Goal: Book appointment/travel/reservation

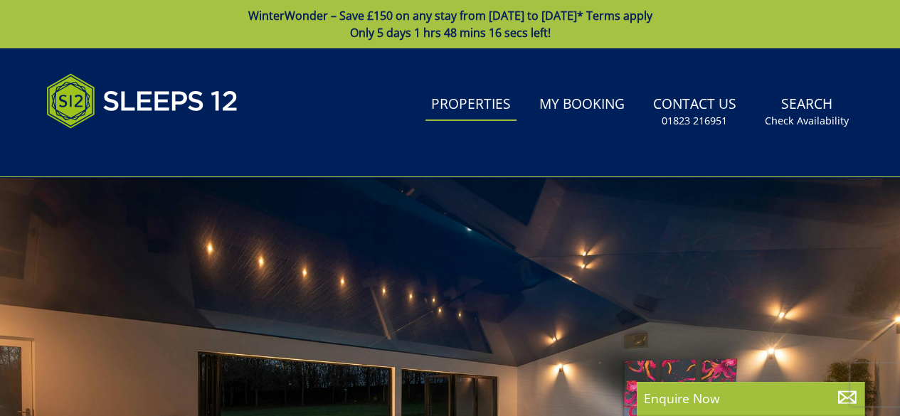
click at [467, 107] on link "Properties" at bounding box center [470, 105] width 91 height 32
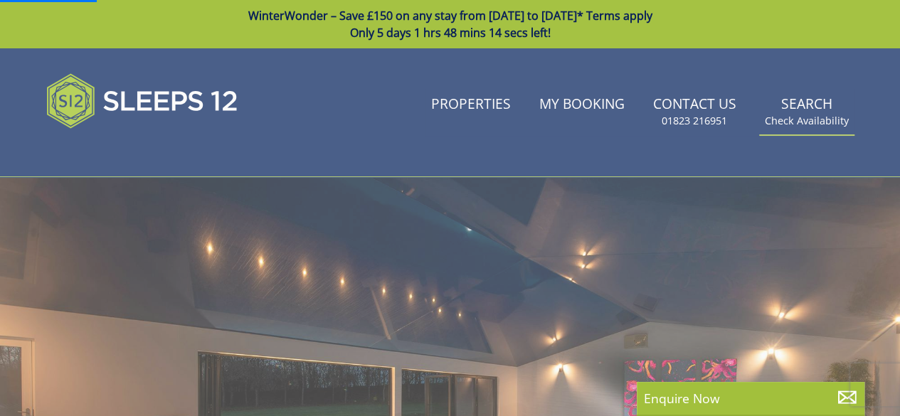
click at [799, 102] on link "Search Check Availability" at bounding box center [806, 112] width 95 height 46
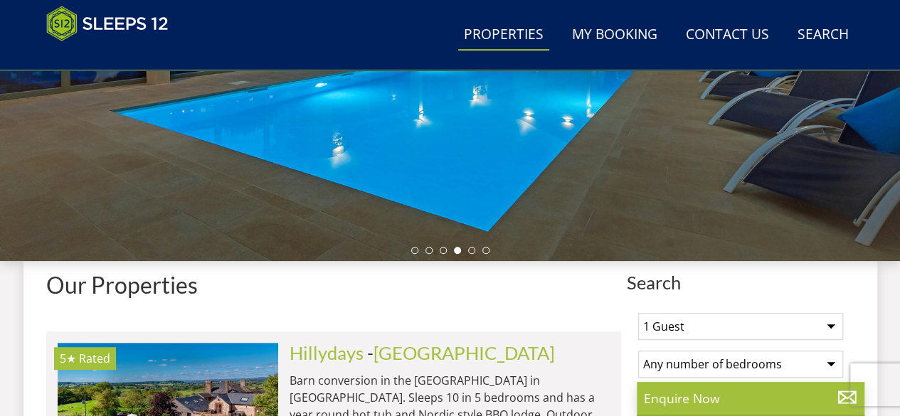
scroll to position [545, 0]
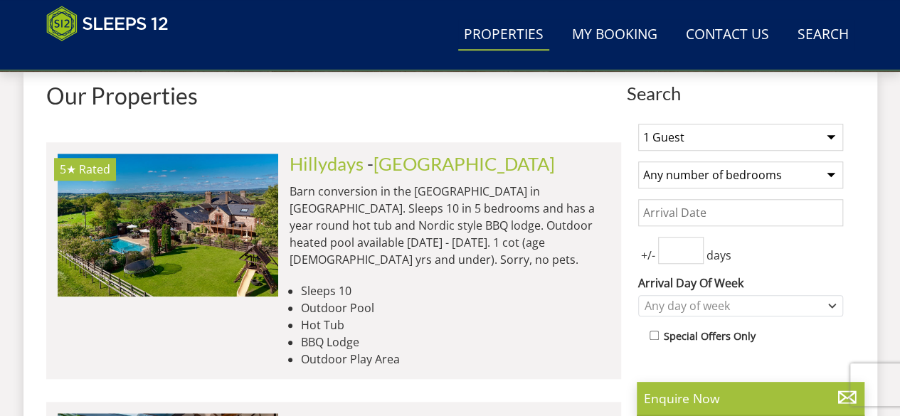
click at [716, 174] on select "Any number of bedrooms 4 Bedrooms 5 Bedrooms 6 Bedrooms 7 Bedrooms 8 Bedrooms 9…" at bounding box center [740, 174] width 205 height 27
select select "6"
click at [638, 161] on select "Any number of bedrooms 4 Bedrooms 5 Bedrooms 6 Bedrooms 7 Bedrooms 8 Bedrooms 9…" at bounding box center [740, 174] width 205 height 27
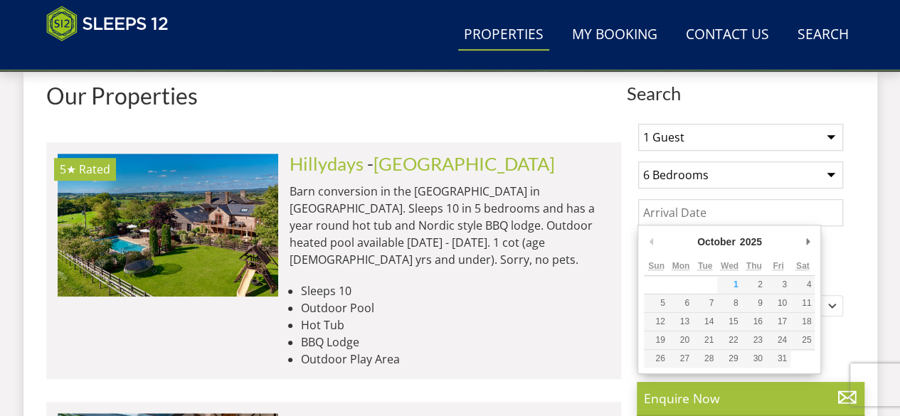
click at [695, 213] on input "Date" at bounding box center [740, 212] width 205 height 27
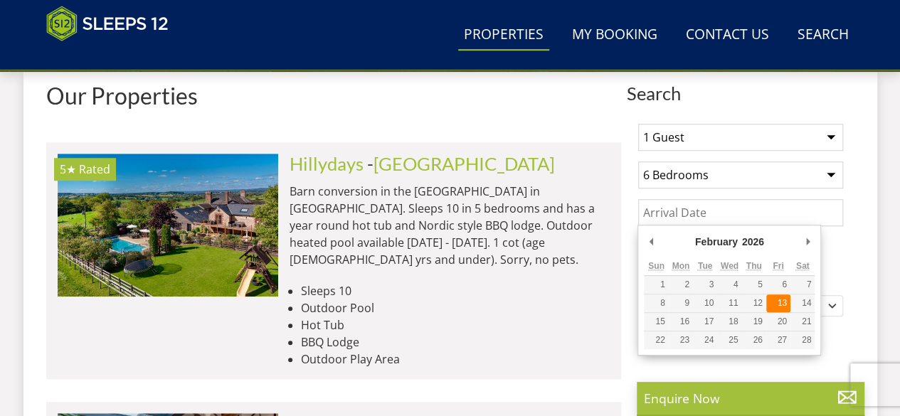
type input "[DATE]"
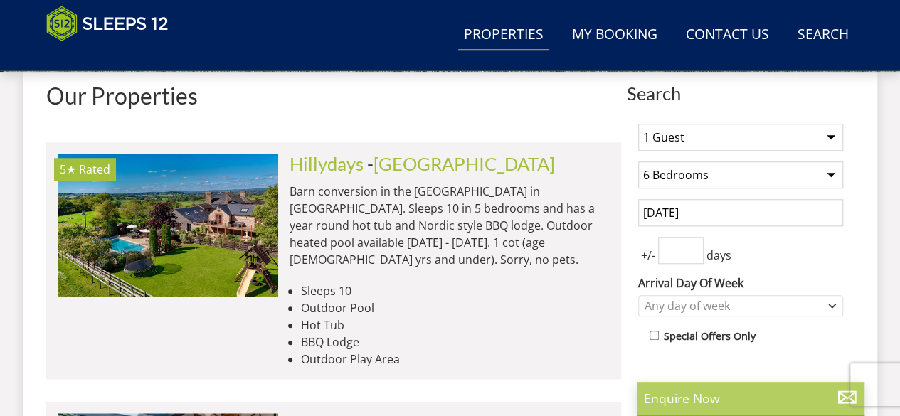
click at [689, 388] on div "Enquire Now" at bounding box center [751, 399] width 228 height 34
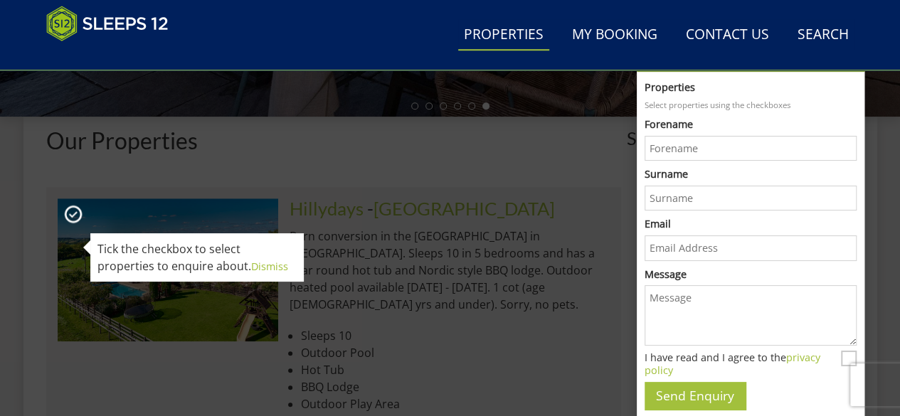
scroll to position [427, 0]
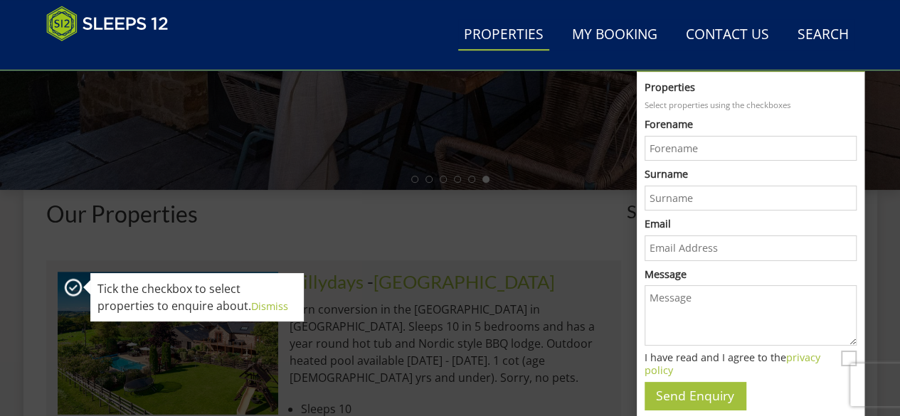
click at [472, 226] on div "Our Properties" at bounding box center [333, 219] width 575 height 36
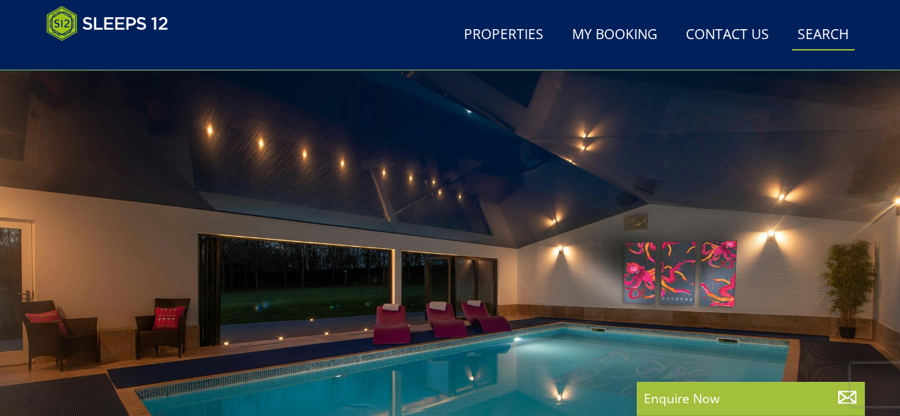
click at [824, 41] on link "Search Check Availability" at bounding box center [823, 35] width 63 height 32
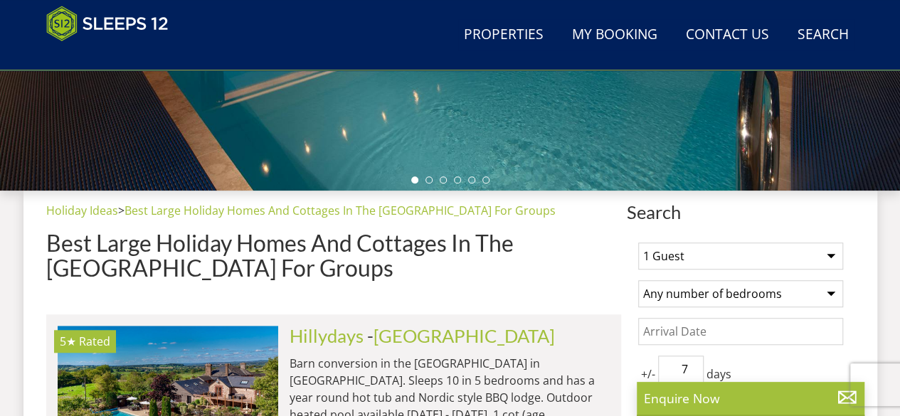
scroll to position [489, 0]
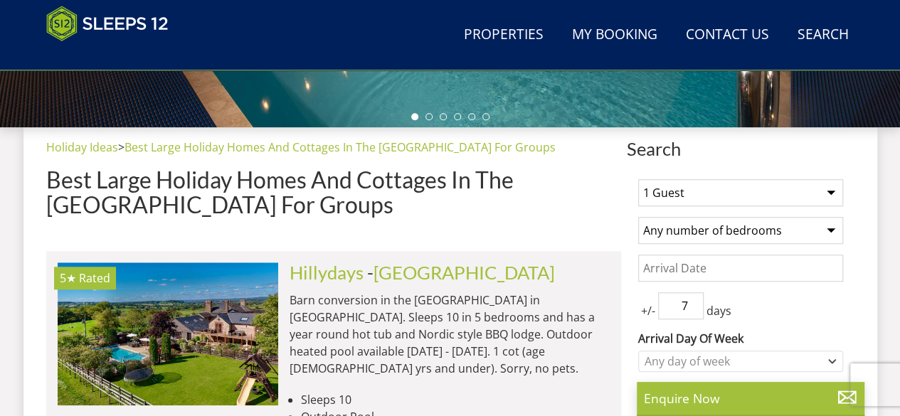
click at [712, 196] on select "1 Guest 2 Guests 3 Guests 4 Guests 5 Guests 6 Guests 7 Guests 8 Guests 9 Guests…" at bounding box center [740, 192] width 205 height 27
select select "12"
click at [638, 179] on select "1 Guest 2 Guests 3 Guests 4 Guests 5 Guests 6 Guests 7 Guests 8 Guests 9 Guests…" at bounding box center [740, 192] width 205 height 27
click at [717, 231] on select "Any number of bedrooms 4 Bedrooms 5 Bedrooms 6 Bedrooms 7 Bedrooms 8 Bedrooms 9…" at bounding box center [740, 230] width 205 height 27
select select "6"
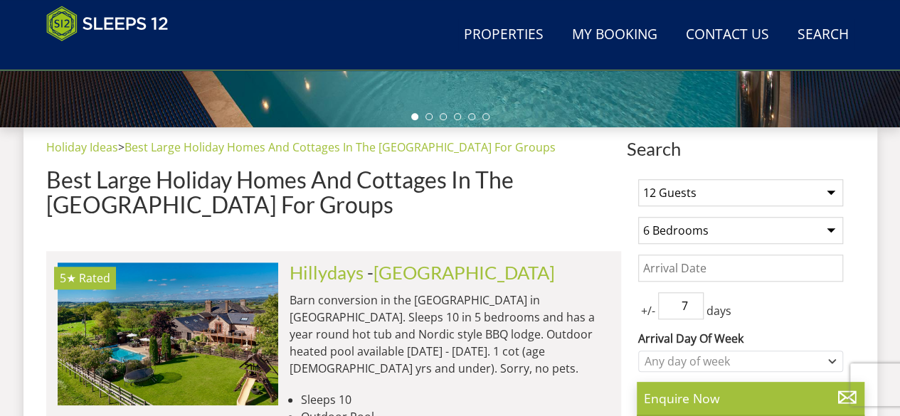
click at [638, 217] on select "Any number of bedrooms 4 Bedrooms 5 Bedrooms 6 Bedrooms 7 Bedrooms 8 Bedrooms 9…" at bounding box center [740, 230] width 205 height 27
click at [705, 264] on input "Date" at bounding box center [740, 268] width 205 height 27
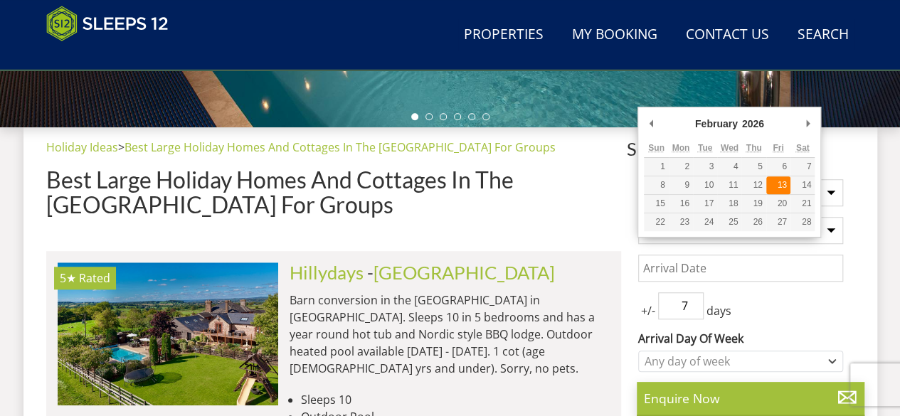
type input "[DATE]"
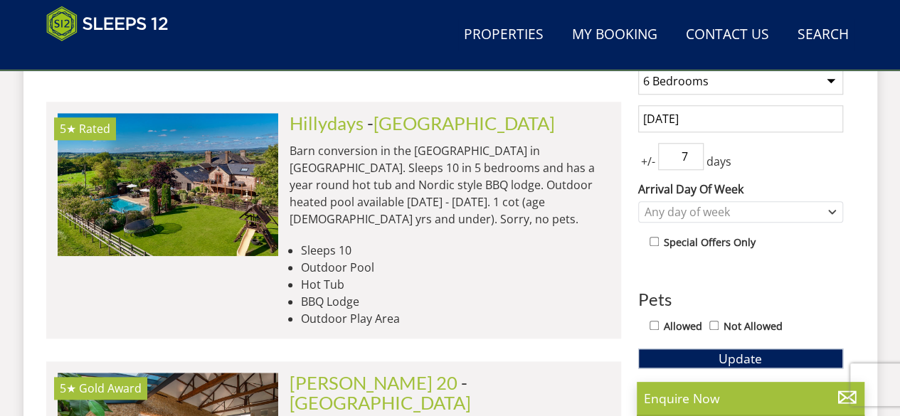
scroll to position [703, 0]
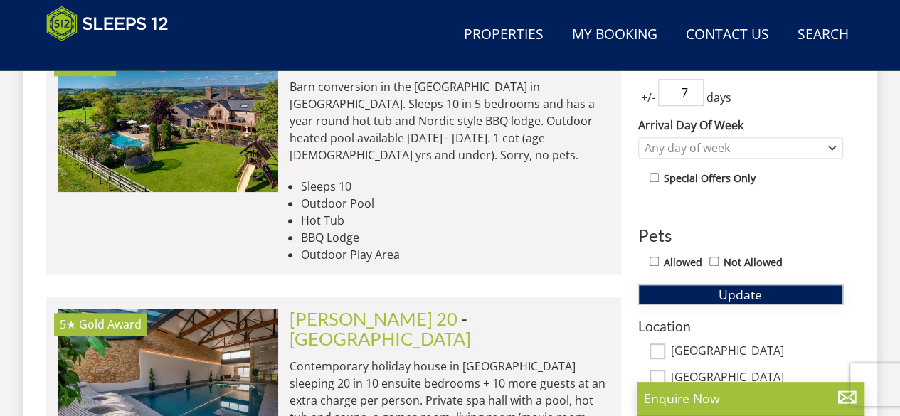
click at [730, 289] on span "Update" at bounding box center [739, 294] width 43 height 17
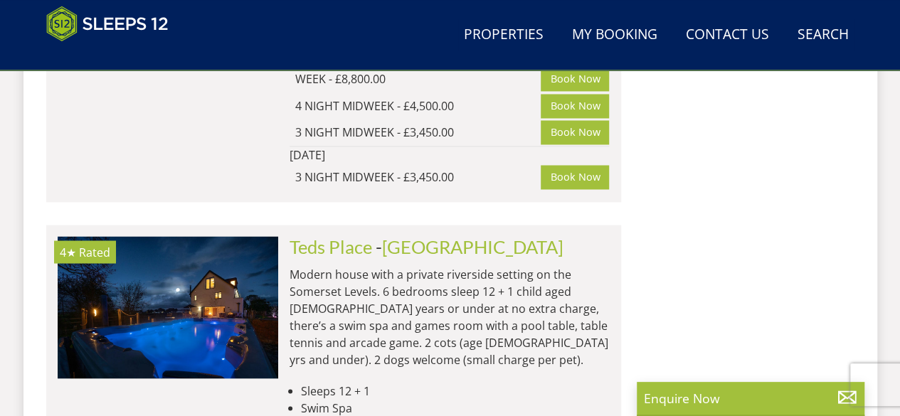
scroll to position [12112, 0]
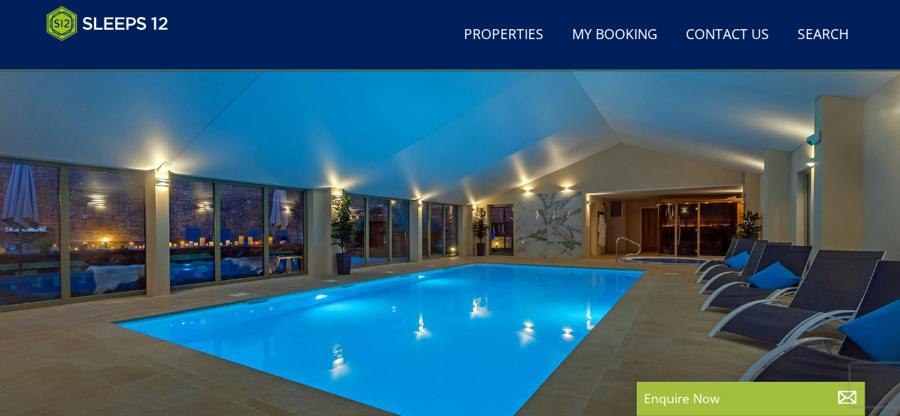
scroll to position [273, 0]
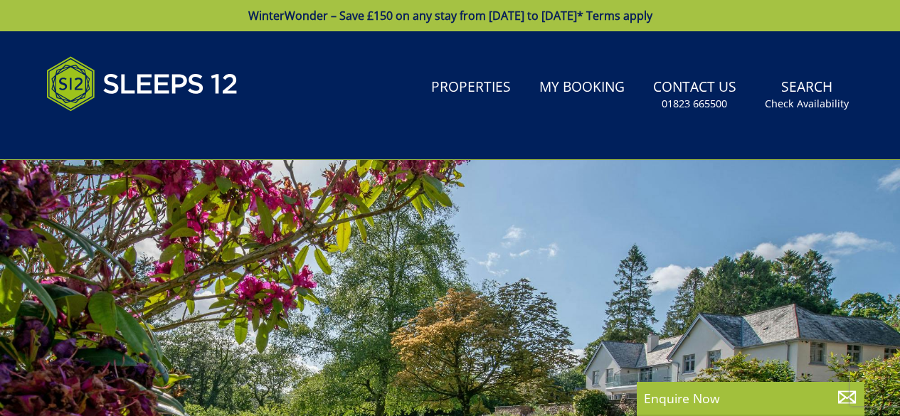
select select "12"
select select "6"
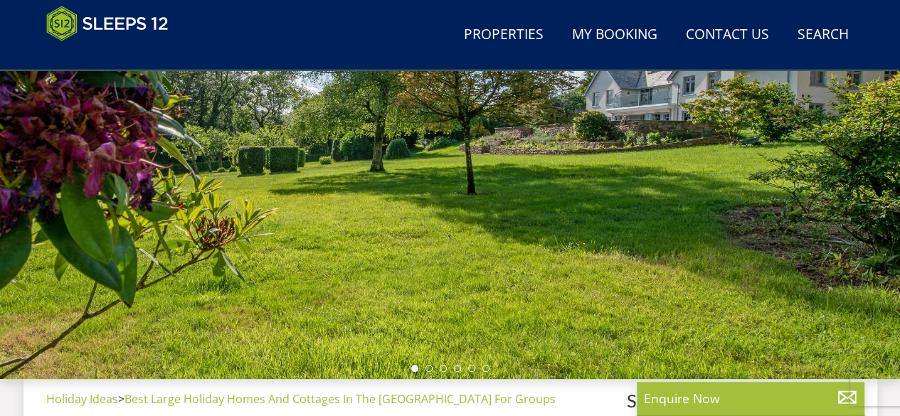
scroll to position [232, 0]
